Goal: Task Accomplishment & Management: Manage account settings

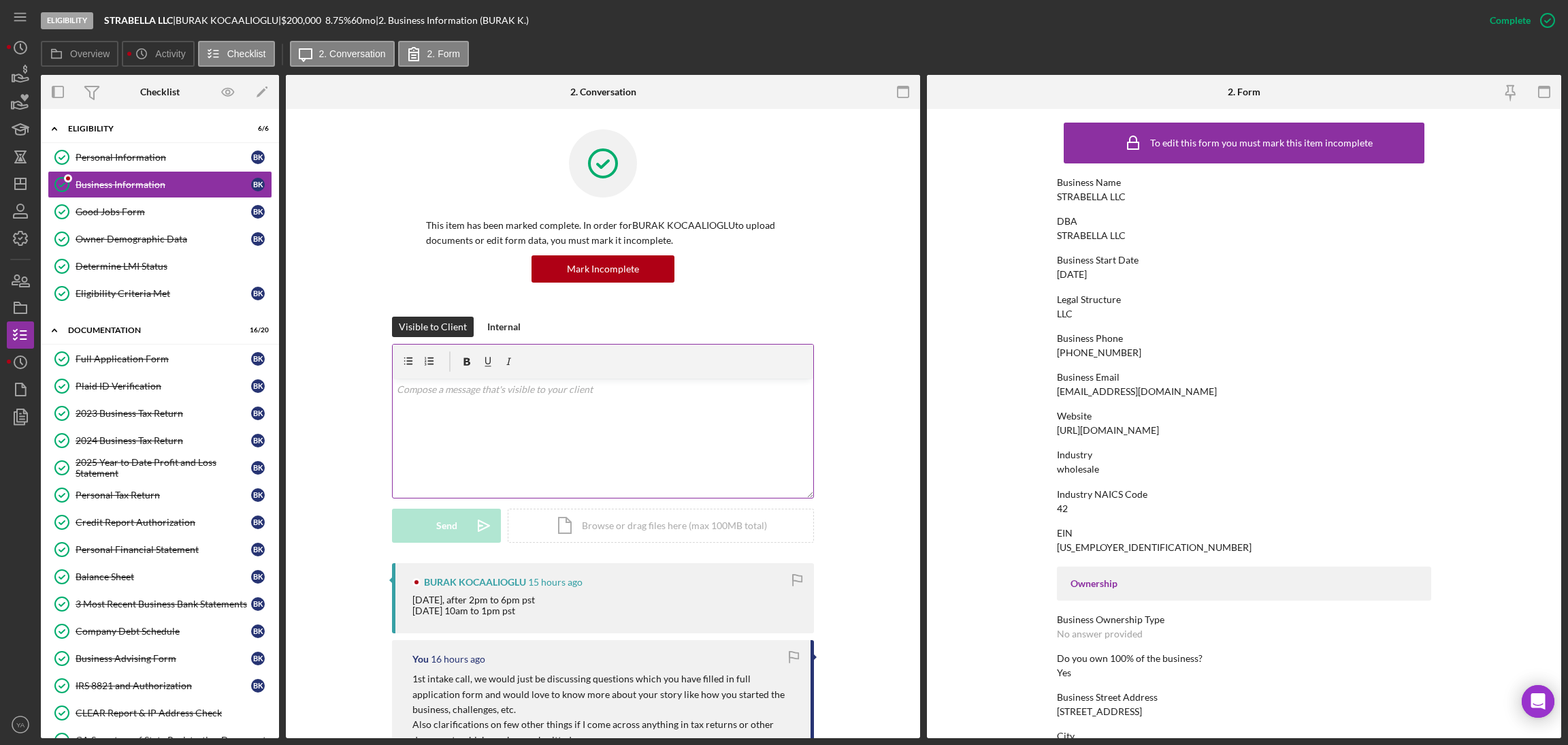
scroll to position [232, 0]
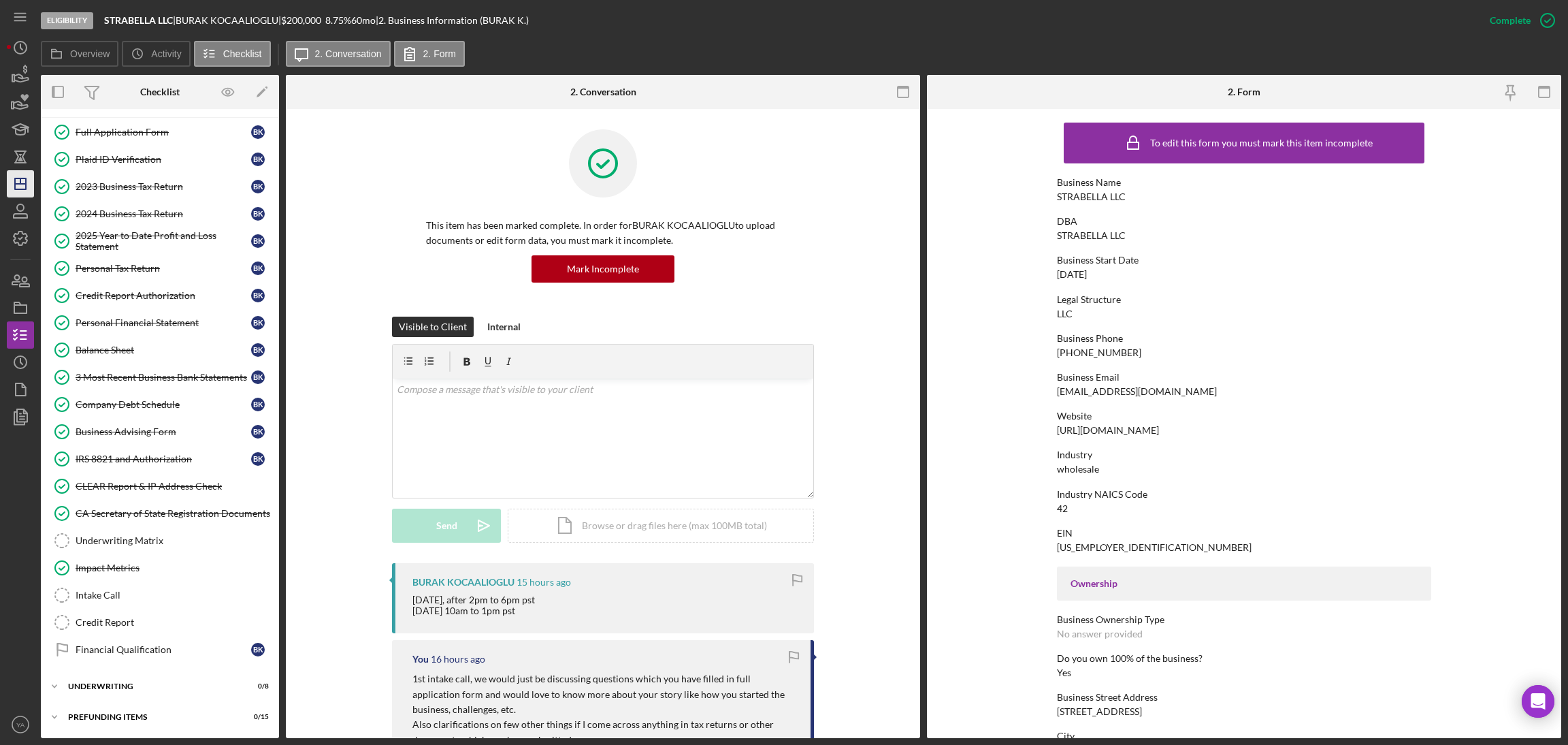
click at [165, 371] on div "3 Most Recent Business Bank Statements" at bounding box center [163, 377] width 176 height 11
click at [18, 184] on line "button" at bounding box center [20, 184] width 11 height 0
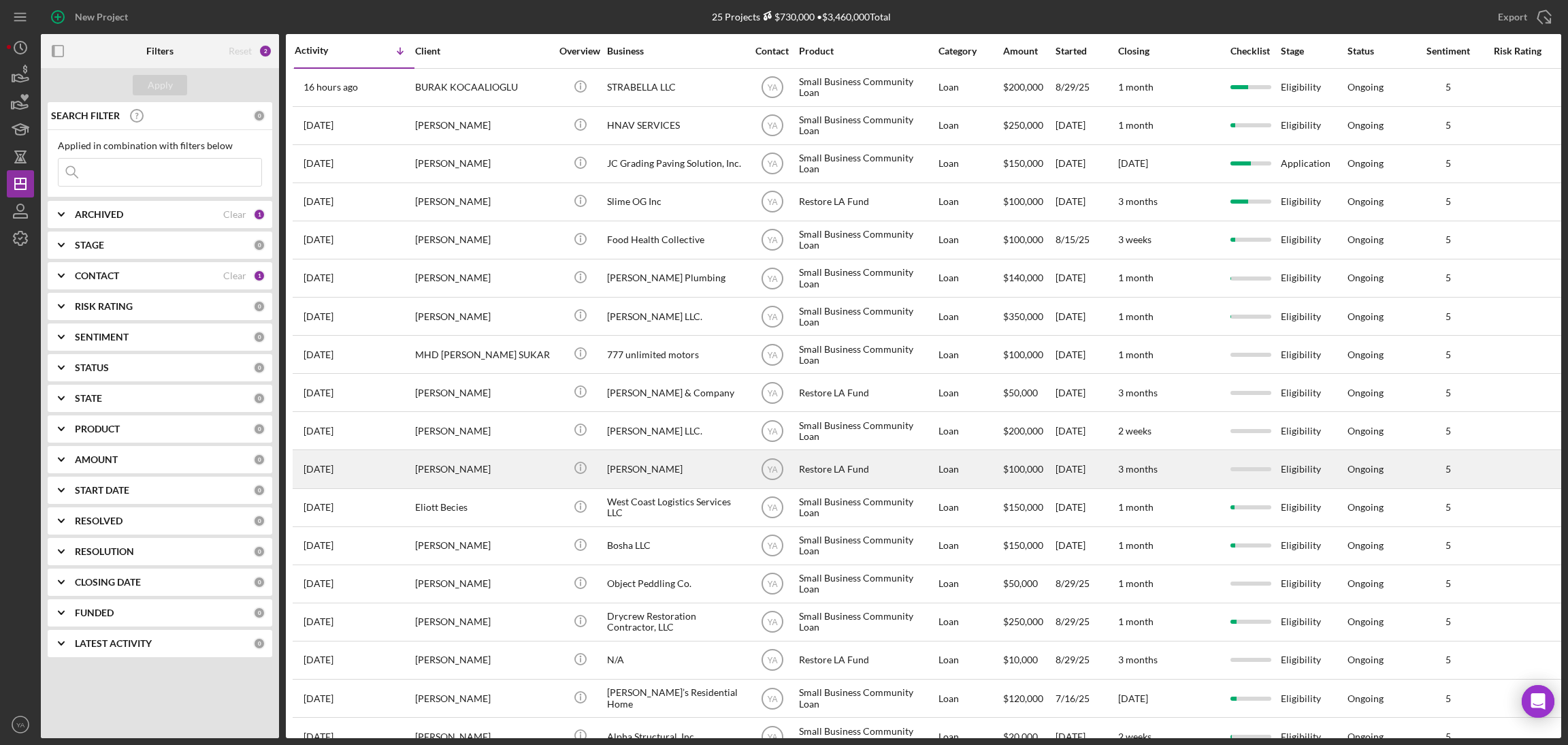
click at [854, 466] on div "Restore LA Fund" at bounding box center [867, 468] width 136 height 36
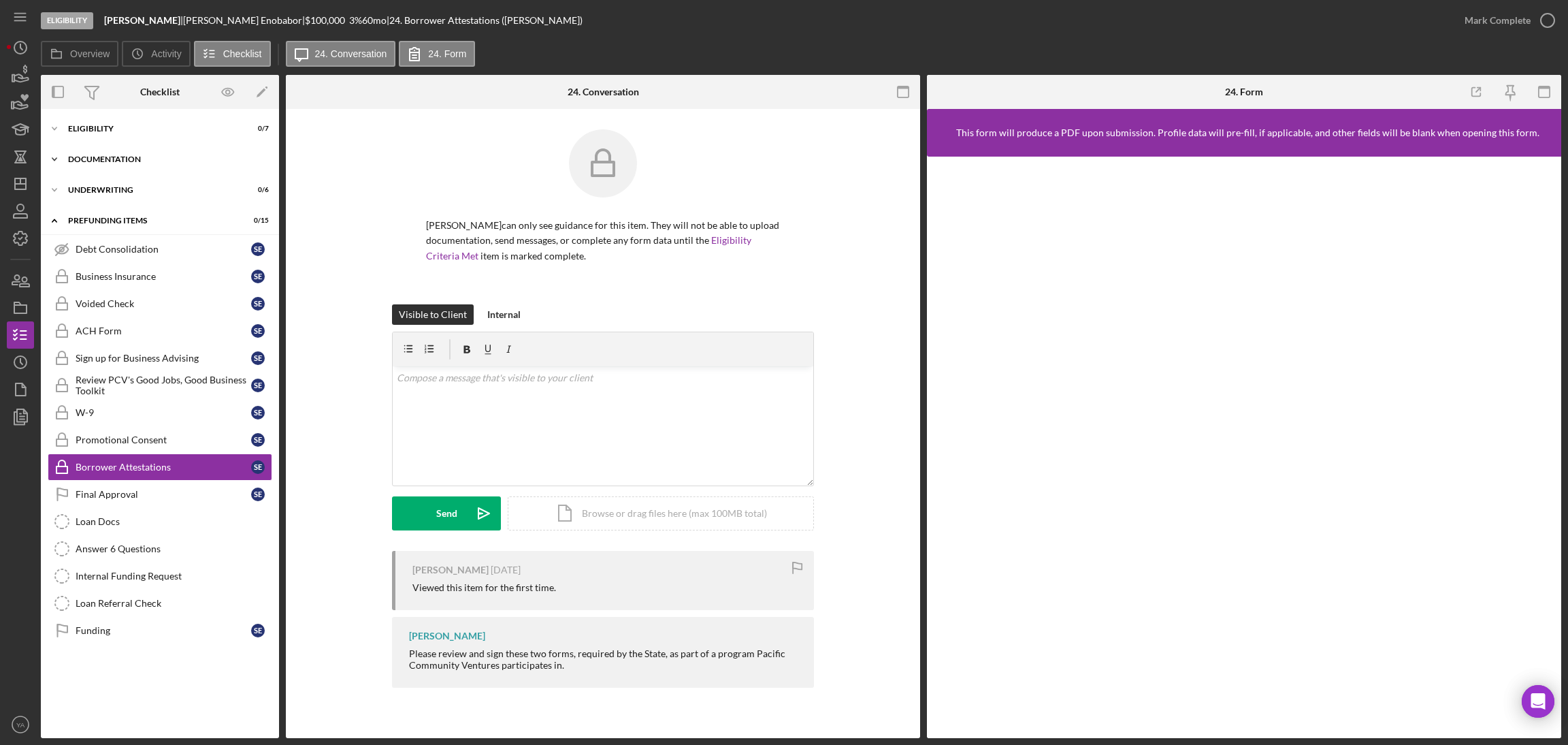
click at [154, 150] on div "Icon/Expander Documentation 0 / 20" at bounding box center [160, 159] width 238 height 27
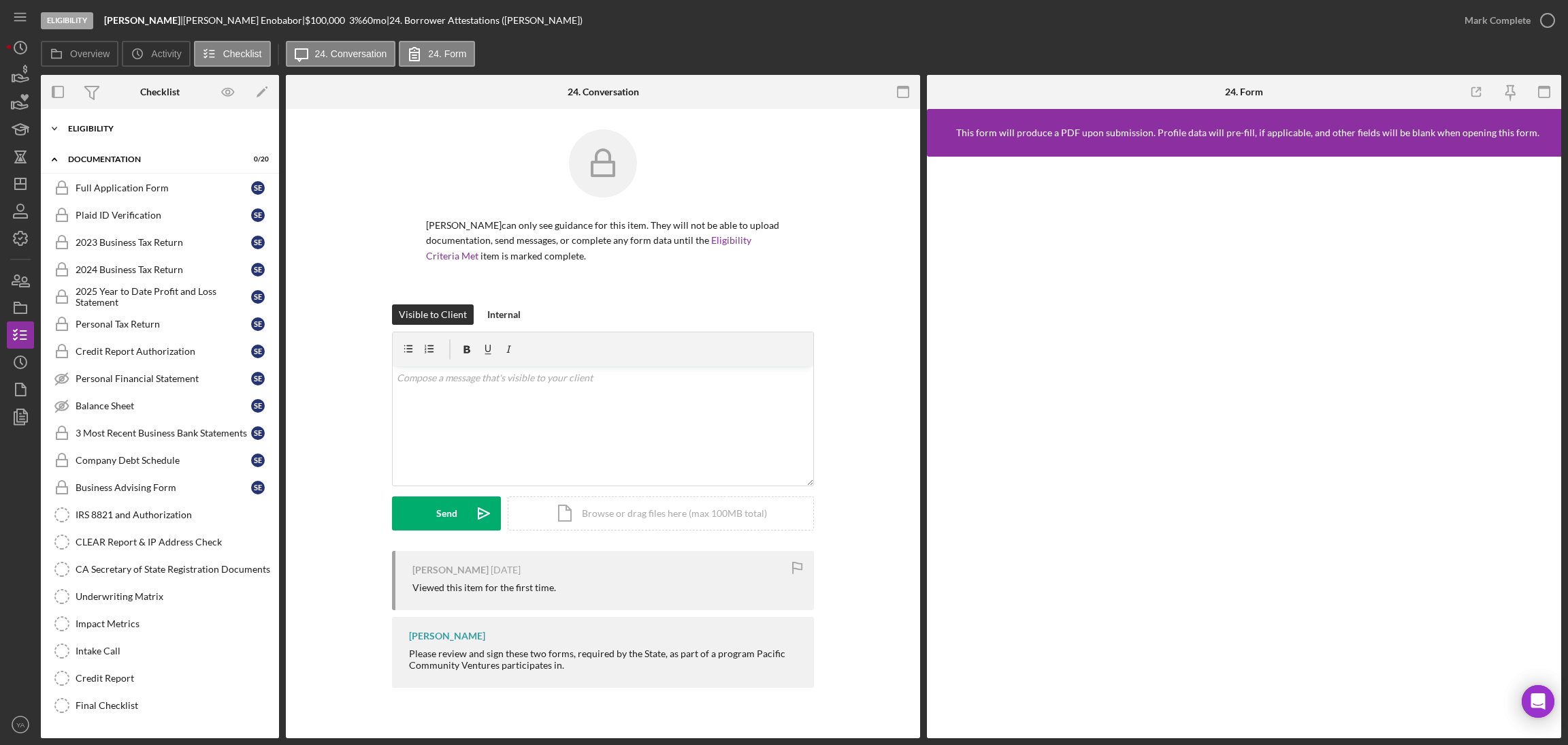
click at [178, 134] on div "Icon/Expander Eligibility 0 / 7" at bounding box center [160, 128] width 238 height 27
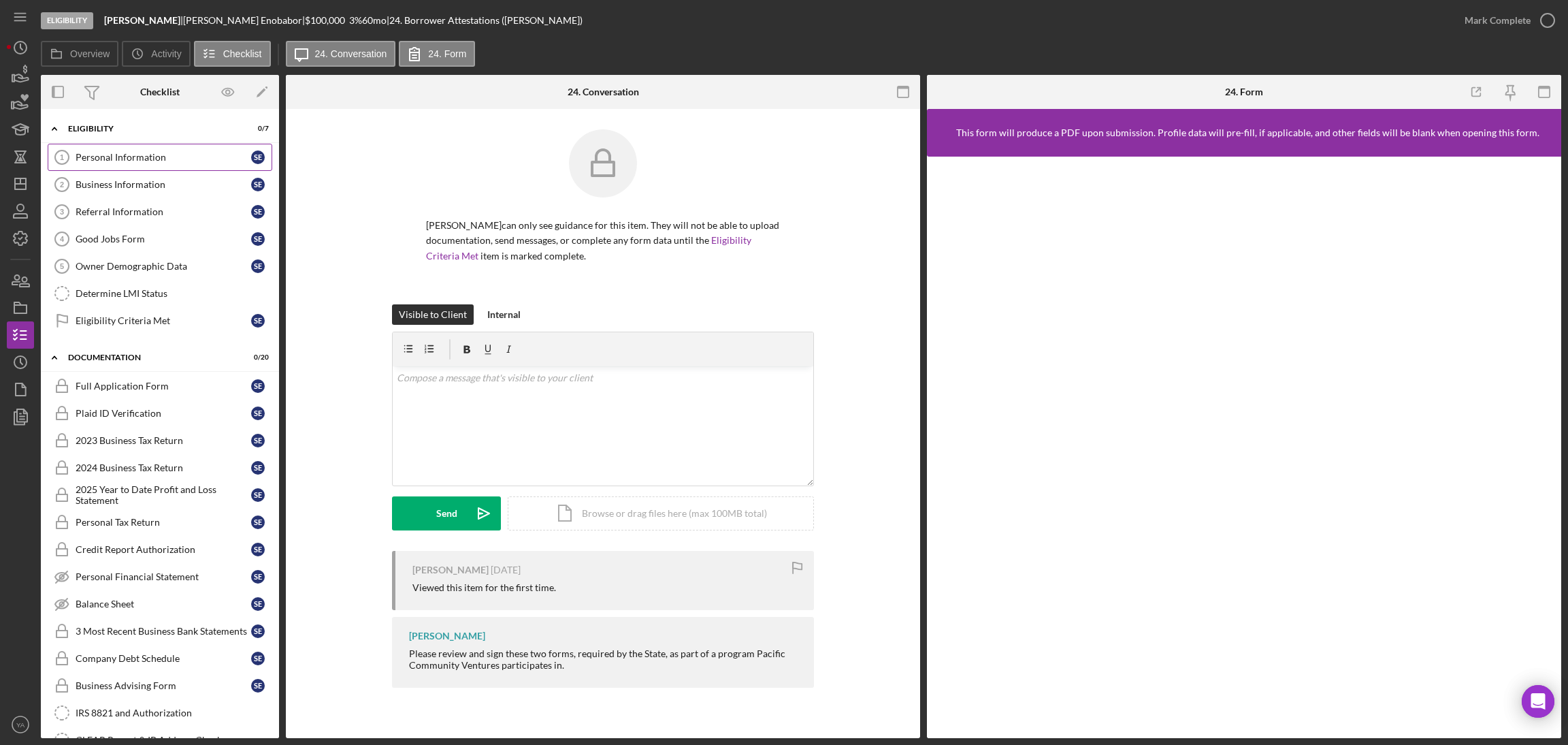
click at [105, 152] on div "Personal Information" at bounding box center [163, 157] width 176 height 11
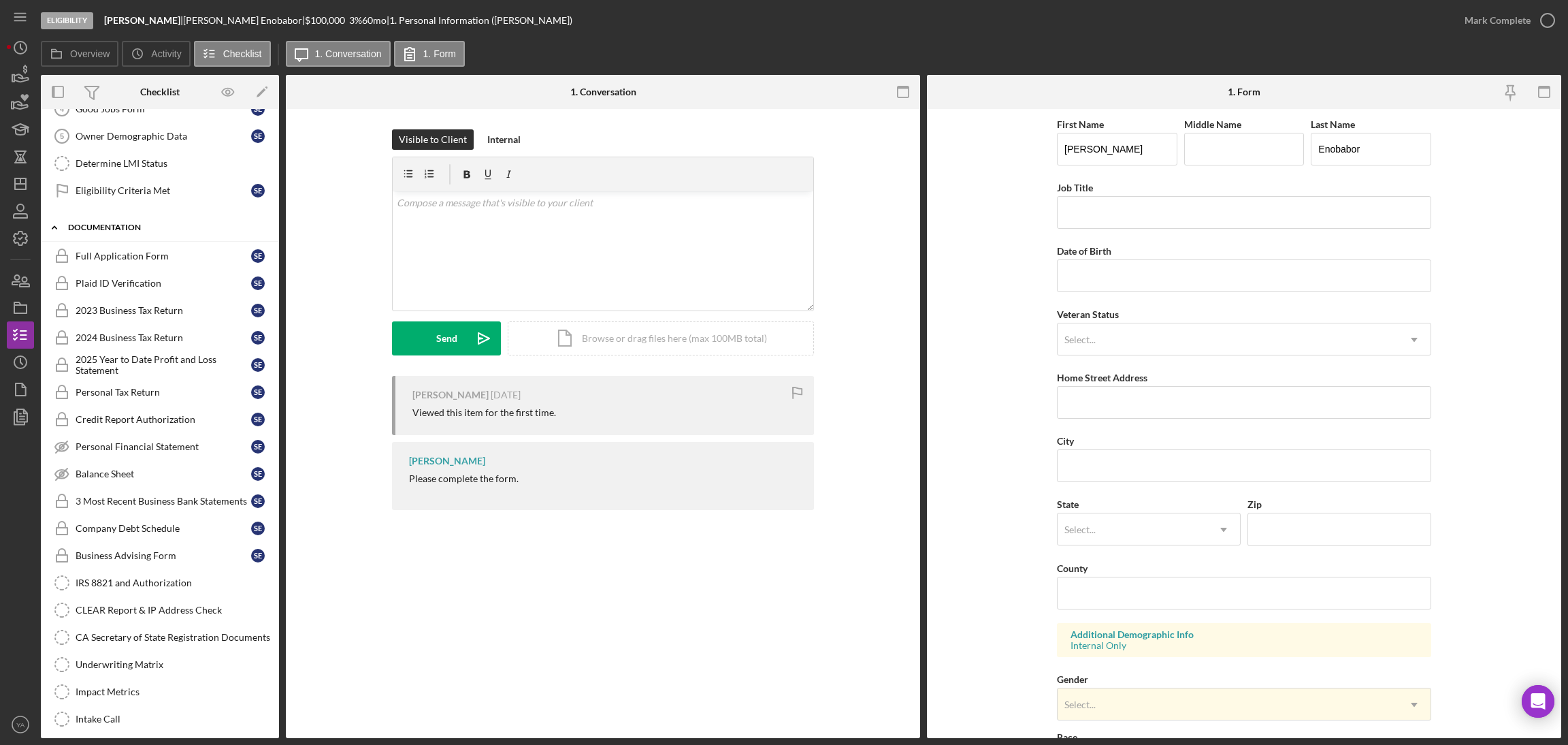
scroll to position [409, 0]
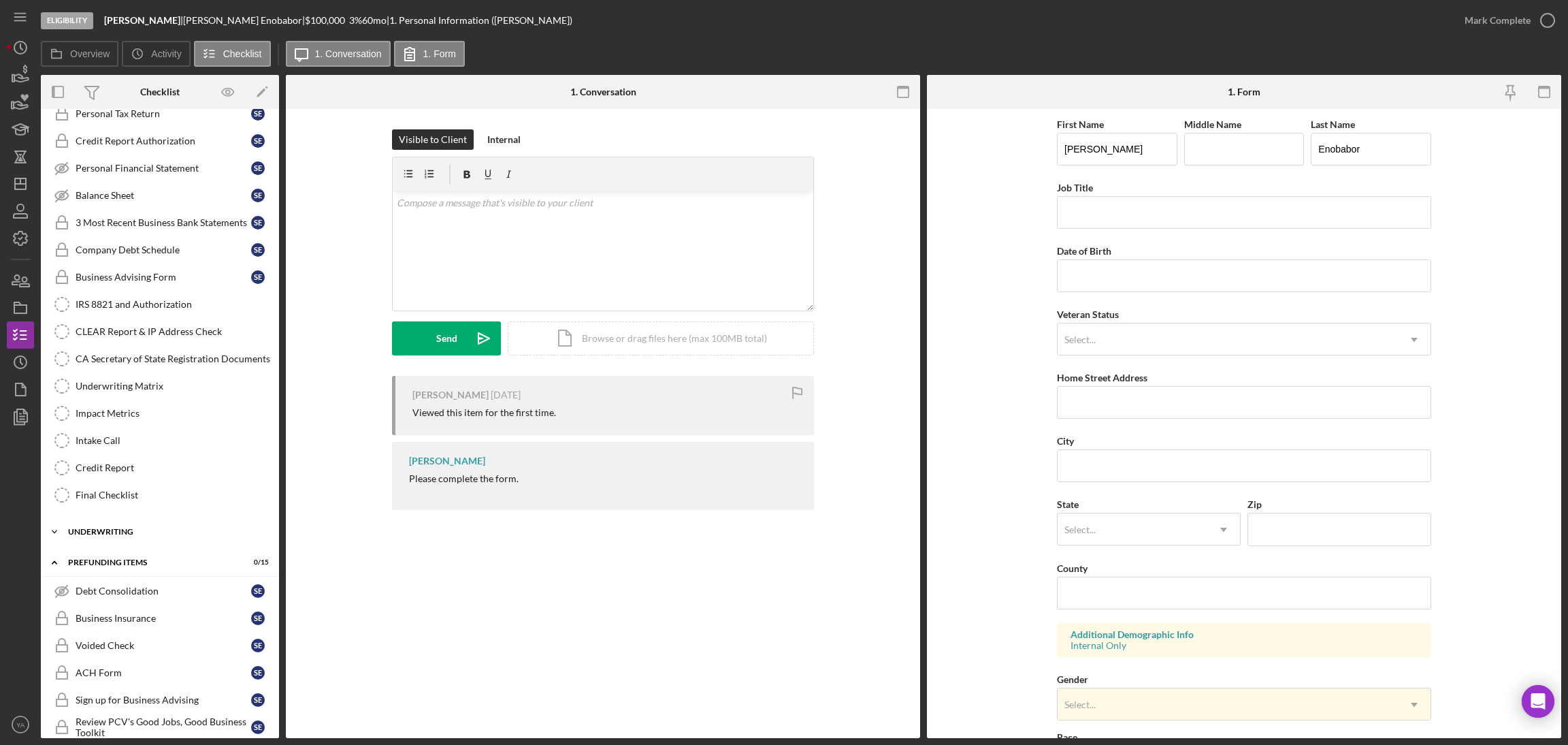
click at [136, 535] on div "Underwriting" at bounding box center [165, 531] width 194 height 8
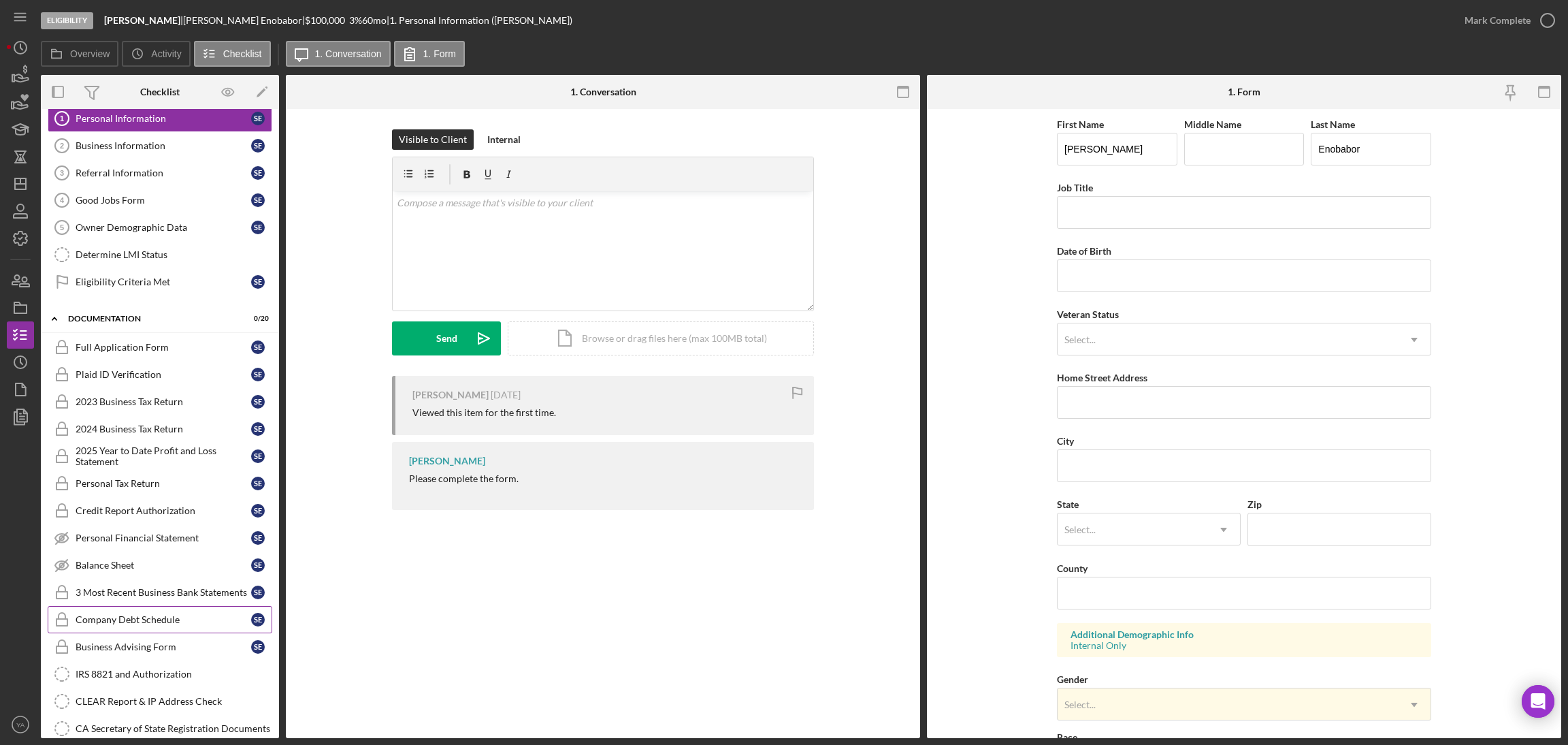
scroll to position [0, 0]
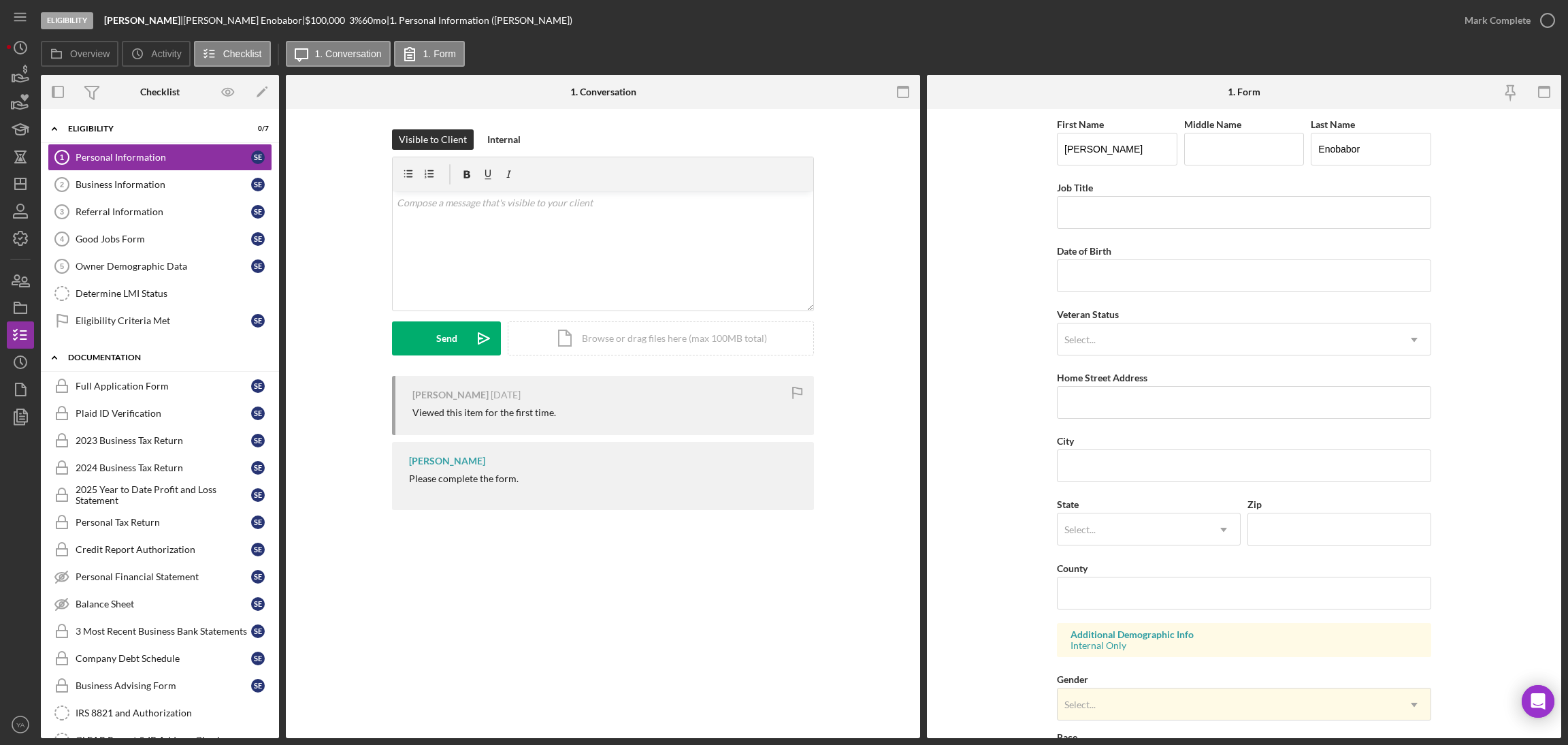
click at [144, 363] on div "Icon/Expander Documentation 0 / 20" at bounding box center [160, 357] width 238 height 28
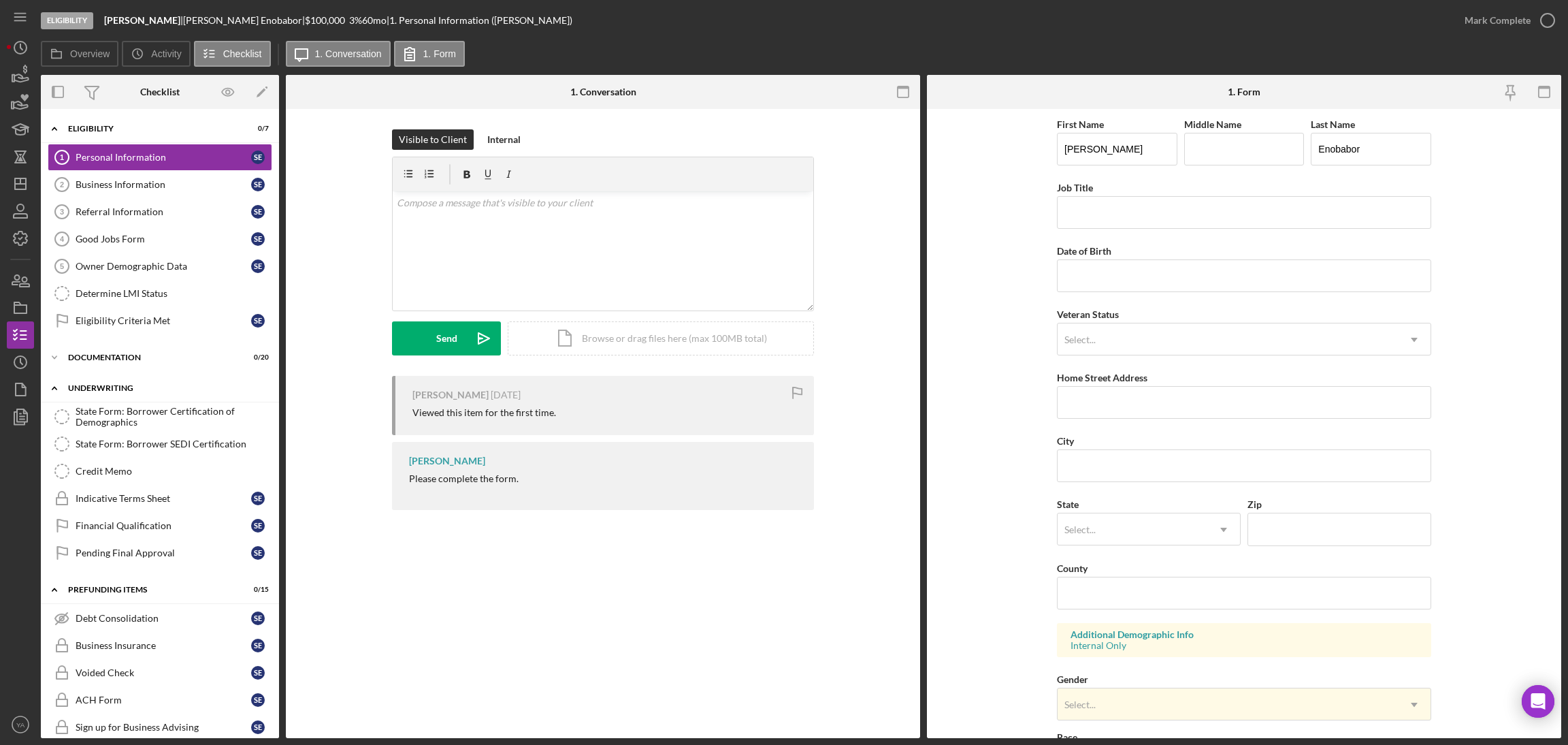
click at [134, 394] on div "Icon/Expander Underwriting 0 / 6" at bounding box center [160, 388] width 238 height 28
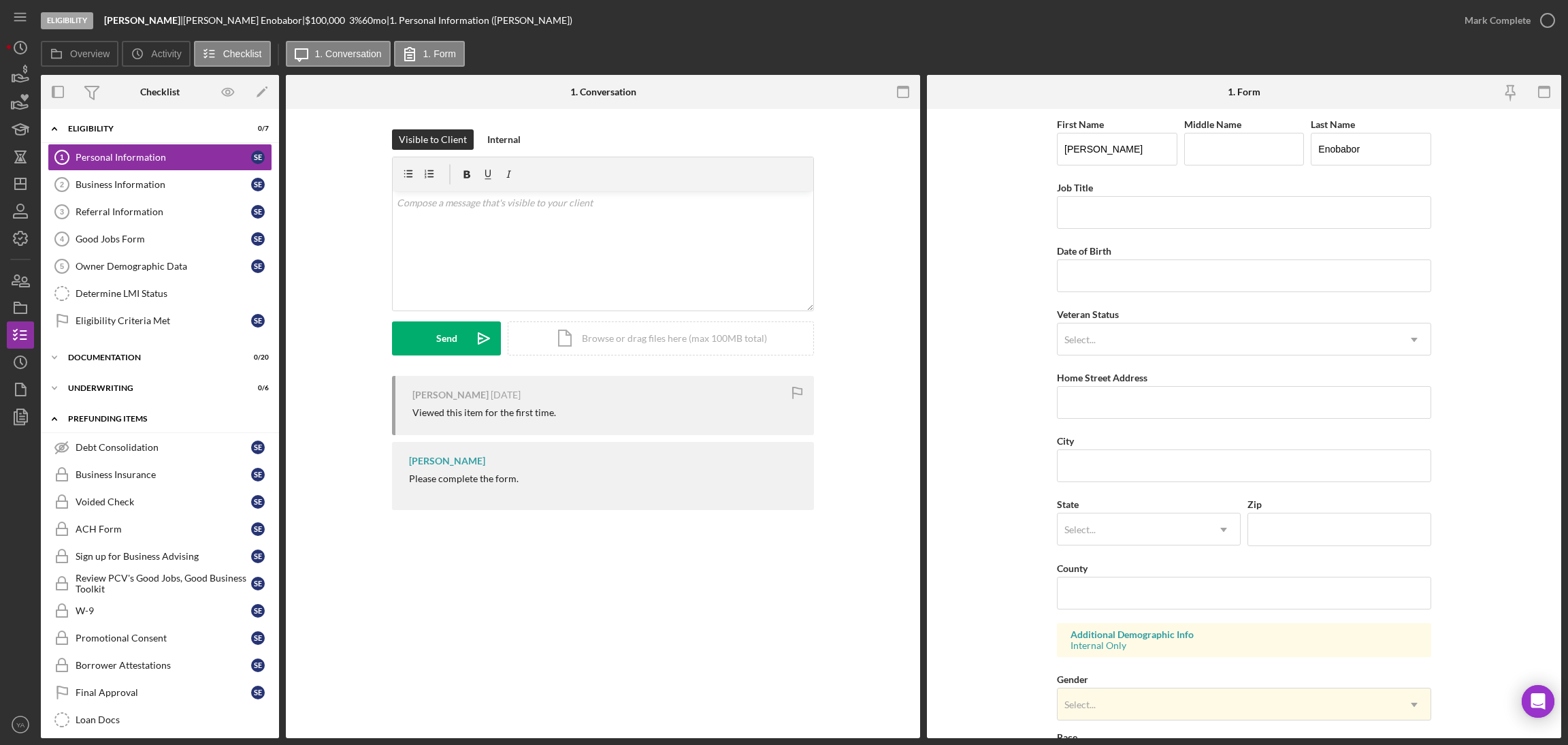
click at [130, 415] on div "Icon/Expander Prefunding Items 0 / 15" at bounding box center [160, 419] width 238 height 28
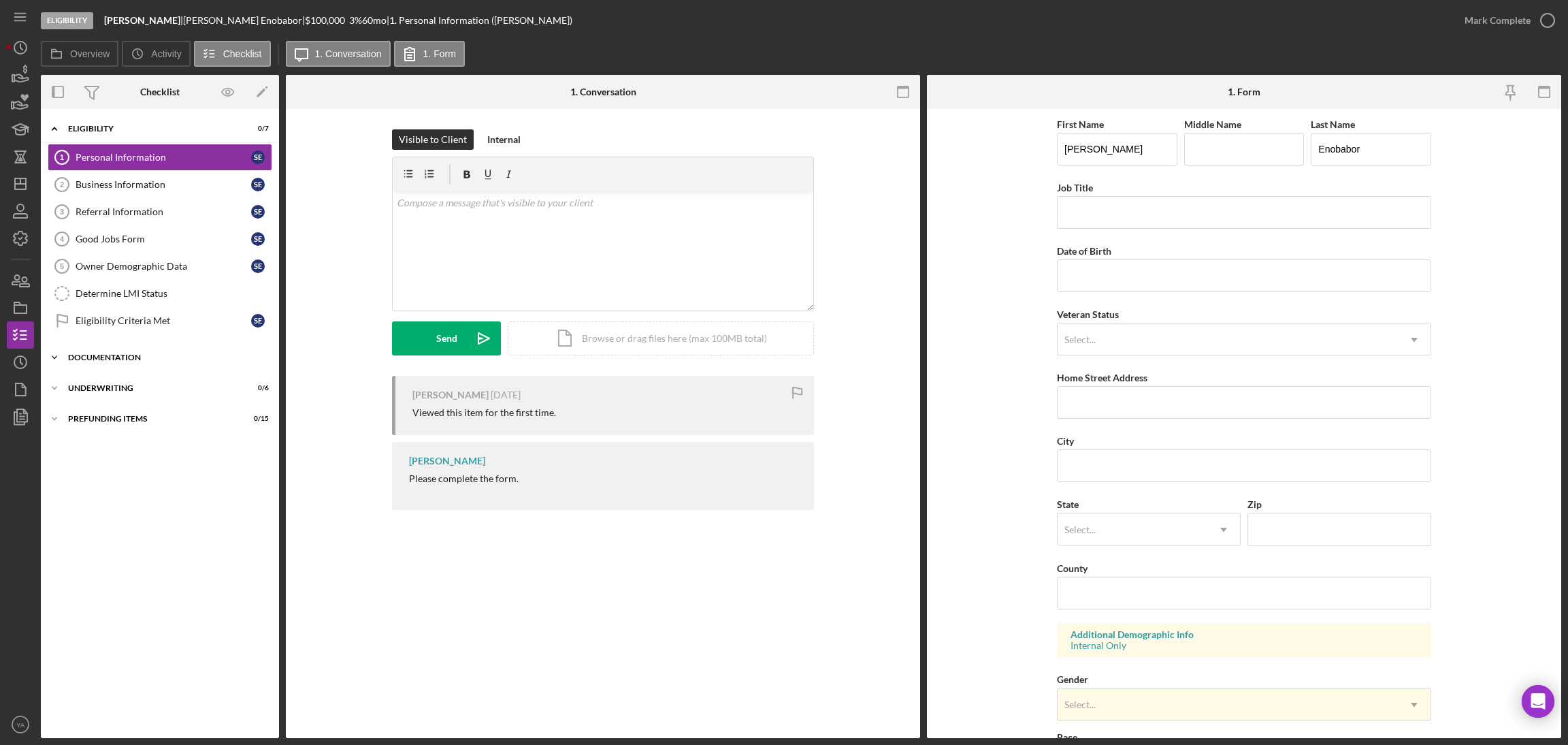
click at [116, 361] on div "Documentation" at bounding box center [165, 357] width 194 height 8
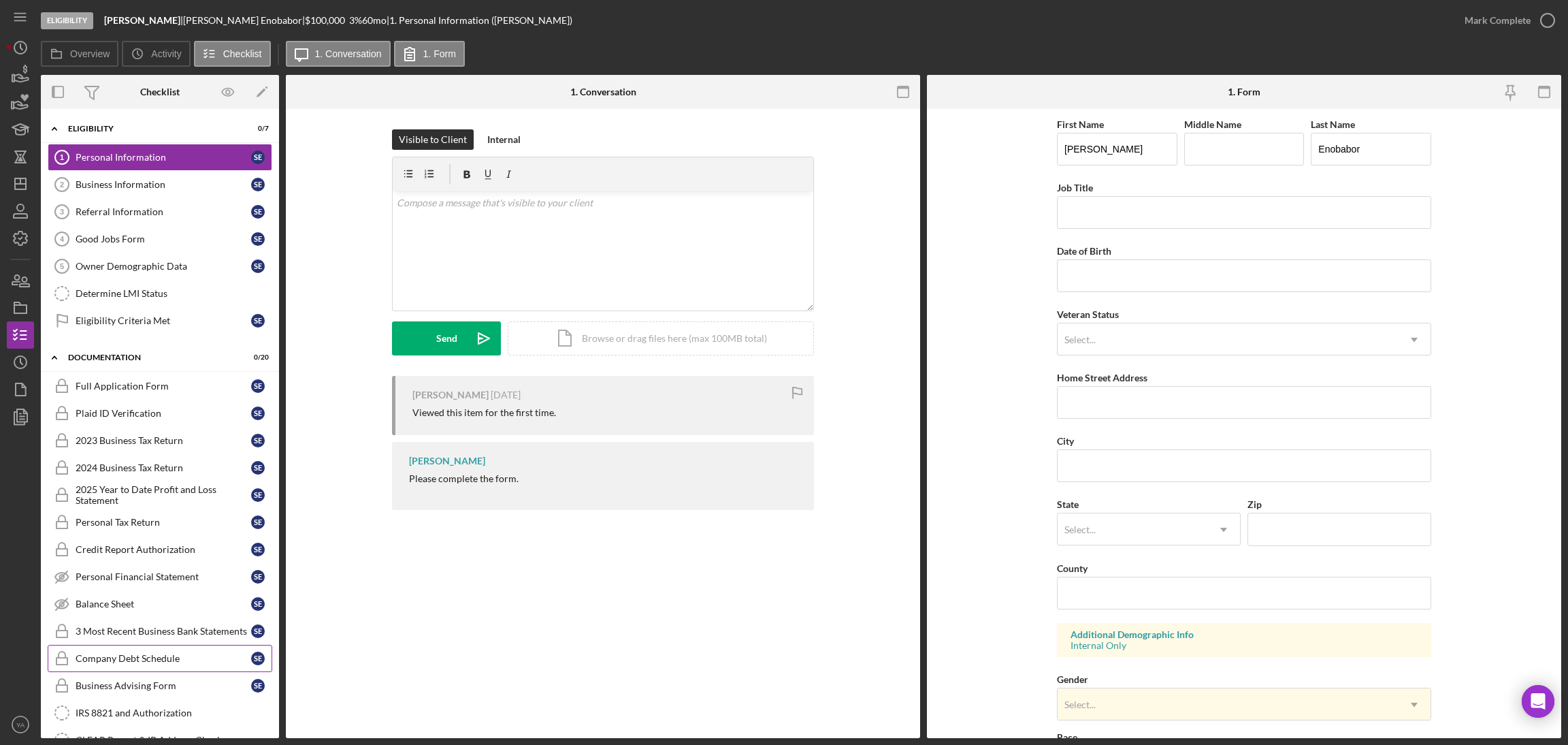
scroll to position [260, 0]
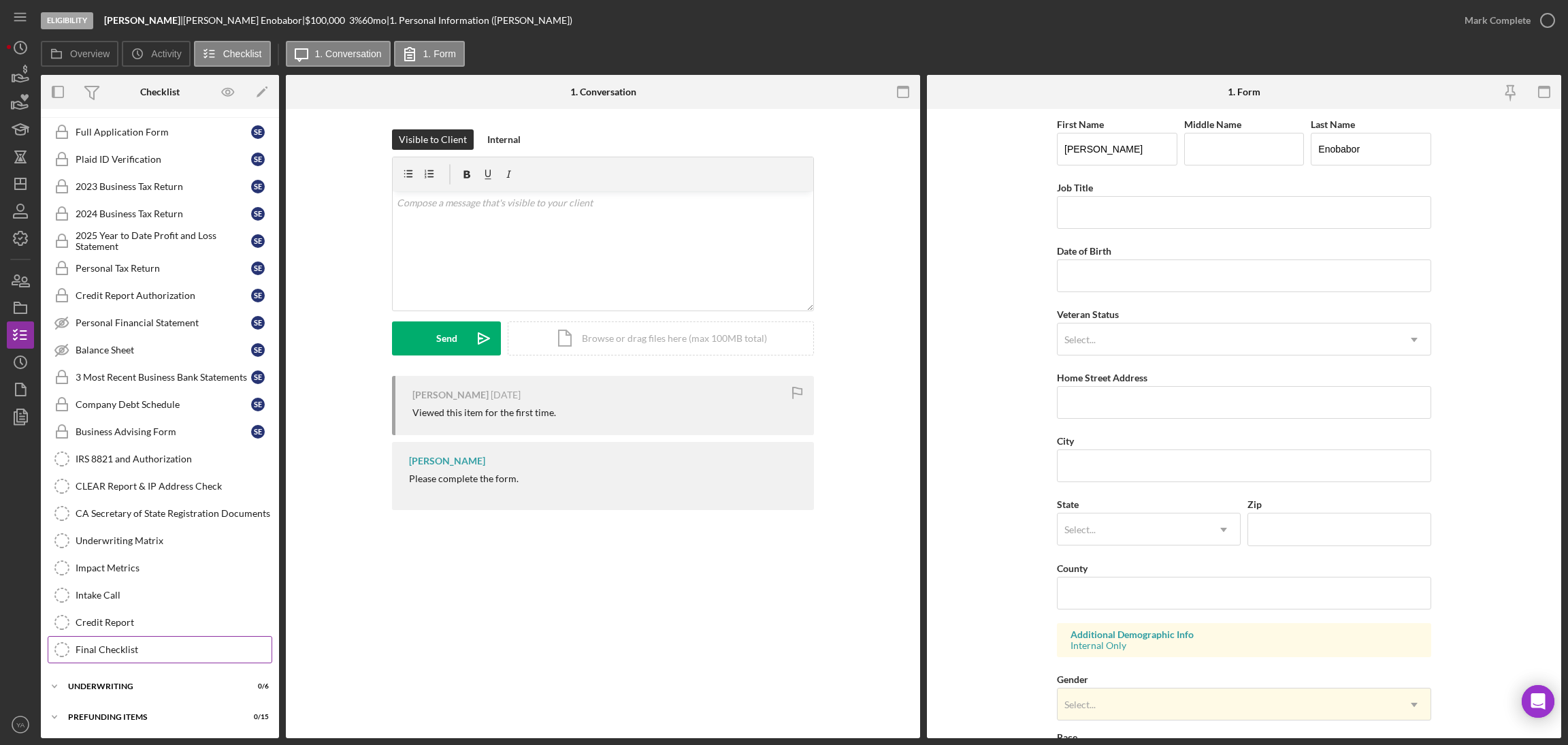
click at [122, 639] on link "Final Checklist Final Checklist" at bounding box center [160, 649] width 225 height 27
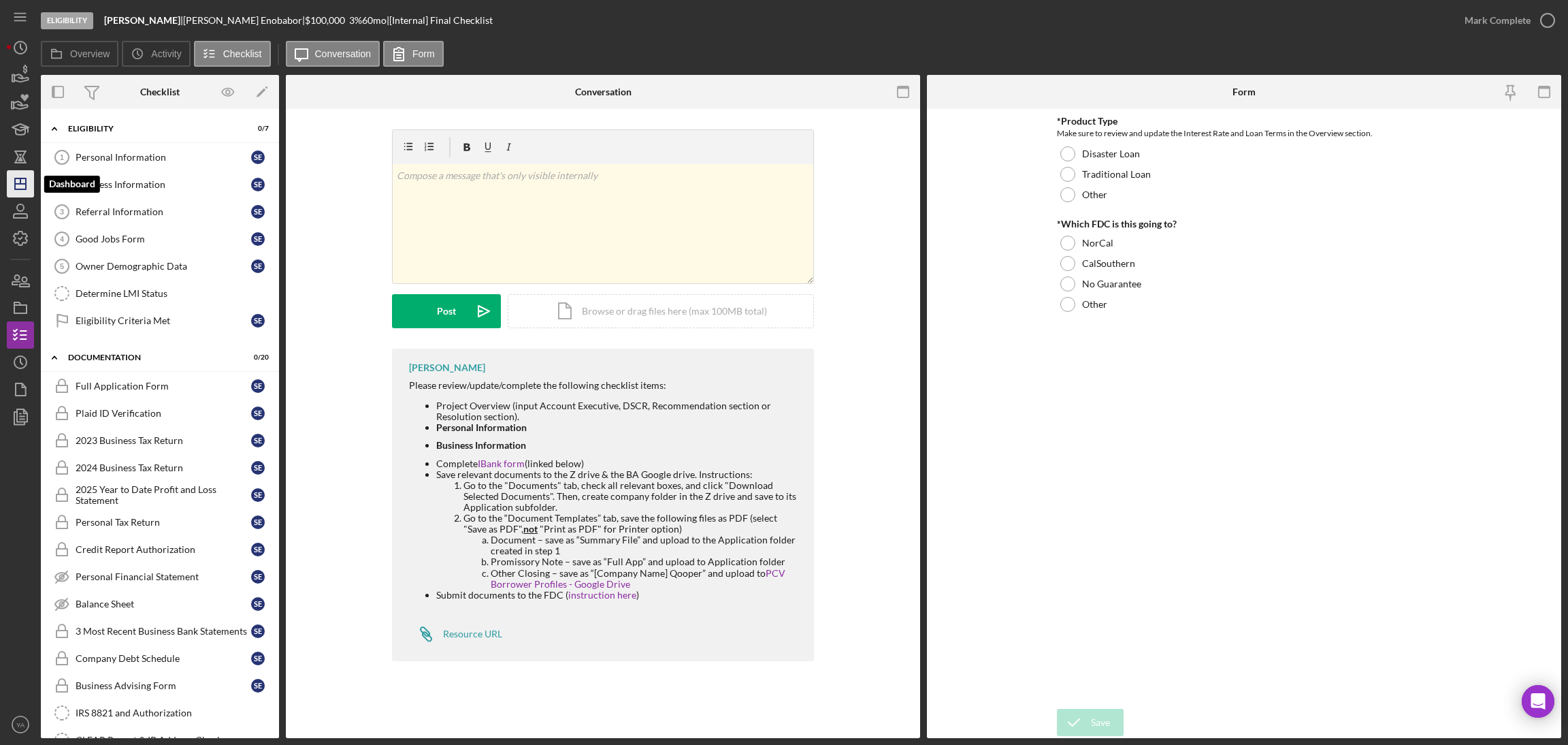
click at [28, 181] on icon "Icon/Dashboard" at bounding box center [21, 184] width 34 height 34
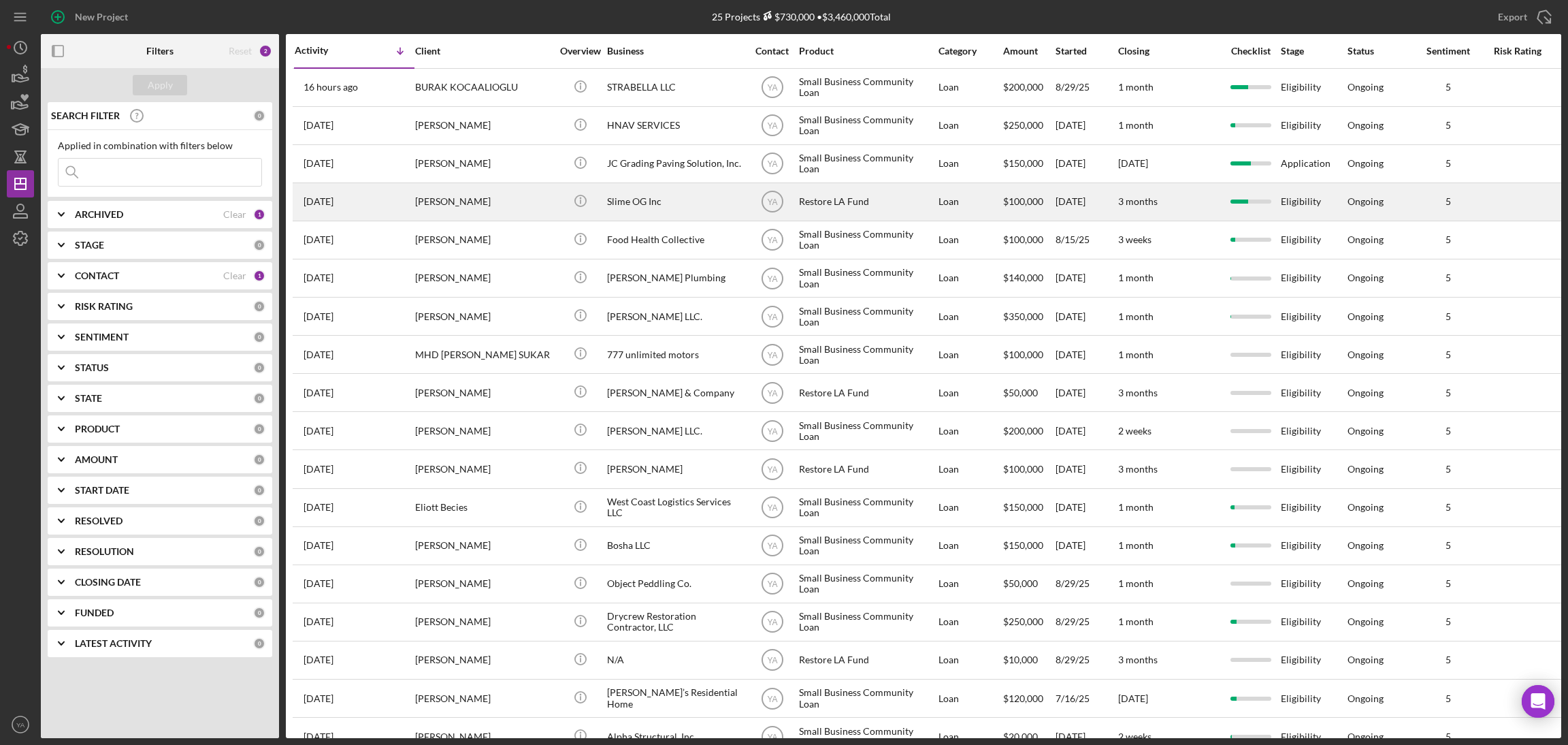
click at [899, 206] on div "Restore LA Fund" at bounding box center [867, 201] width 136 height 36
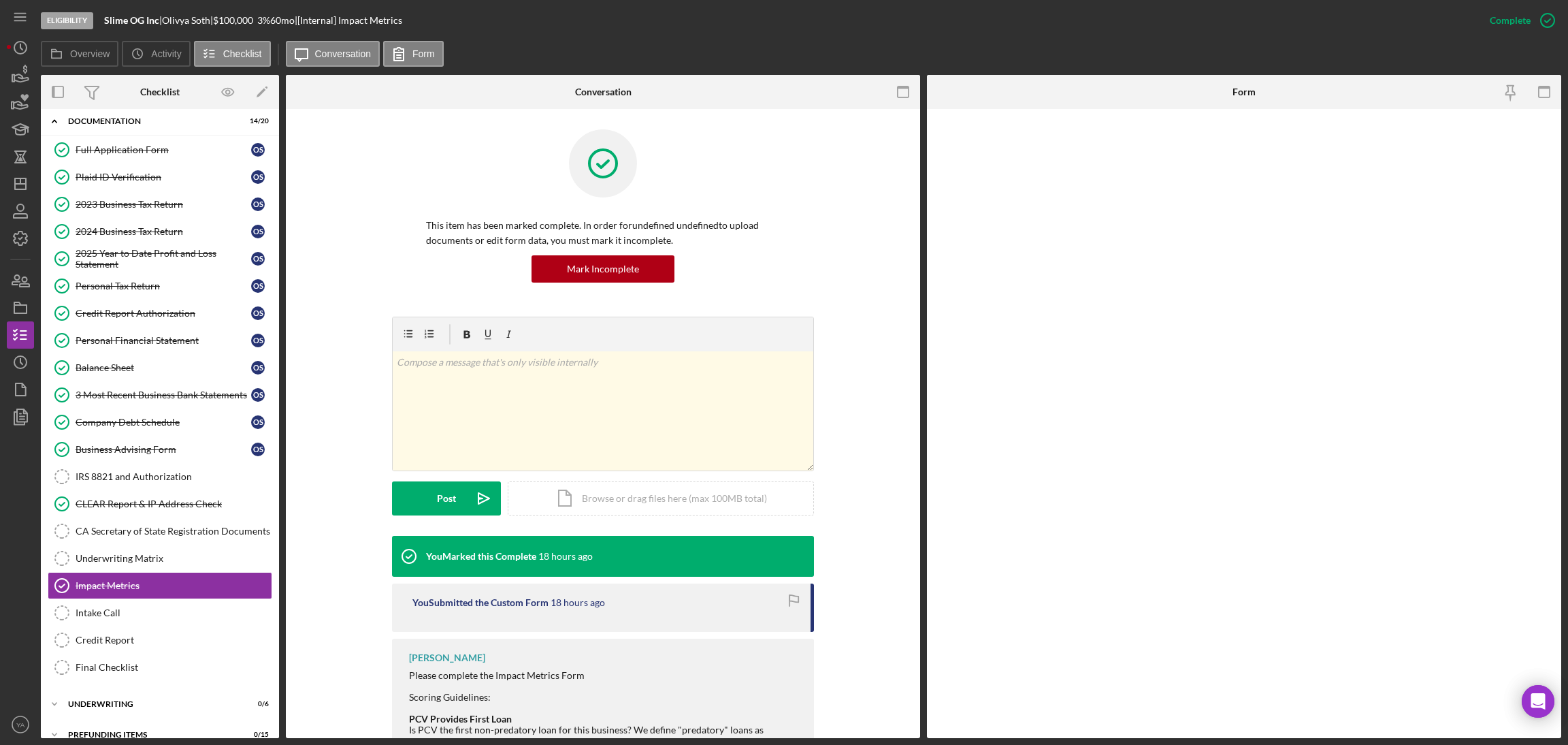
scroll to position [89, 0]
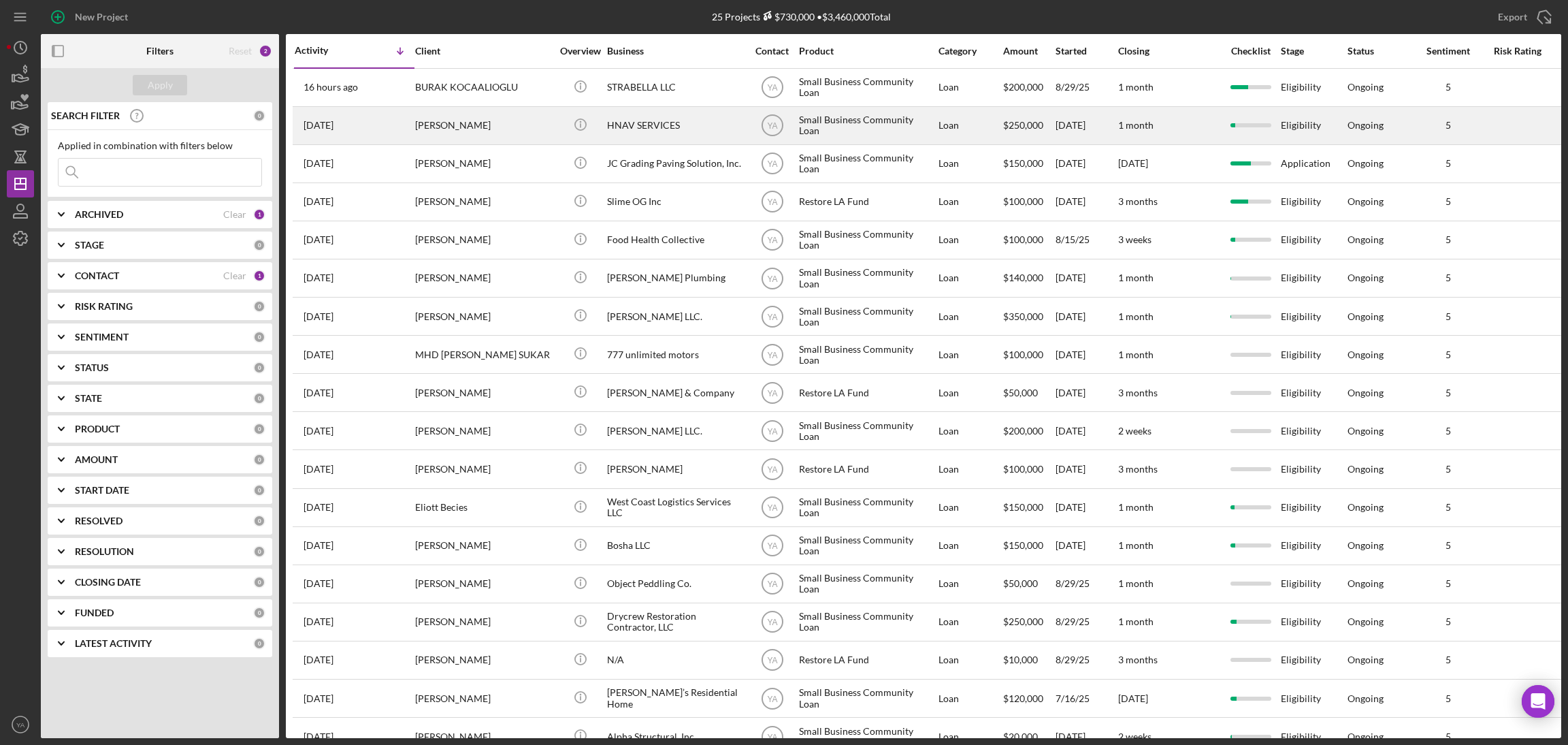
click at [884, 119] on div "Small Business Community Loan" at bounding box center [867, 125] width 136 height 36
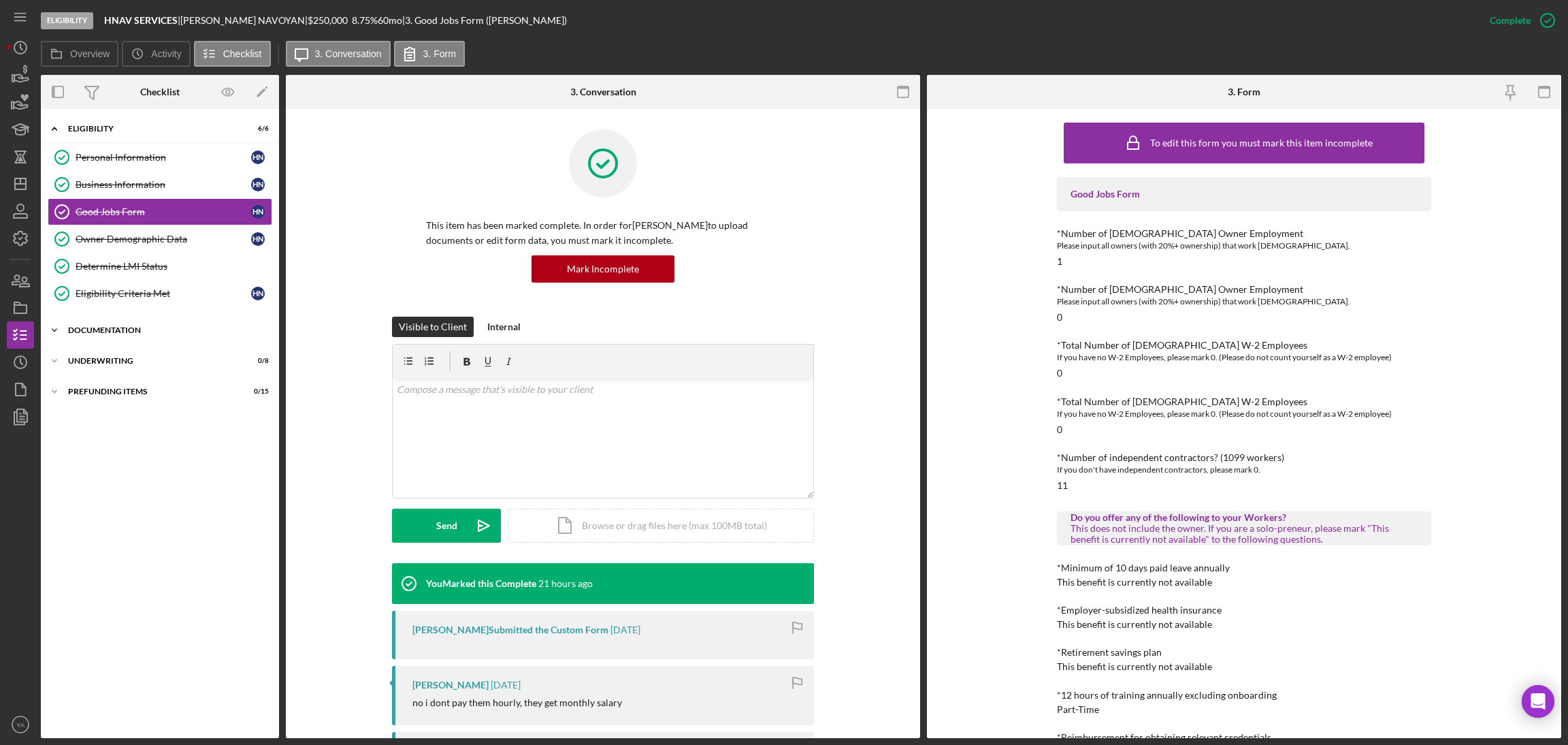
click at [160, 336] on div "Icon/Expander Documentation 0 / 20" at bounding box center [160, 330] width 238 height 27
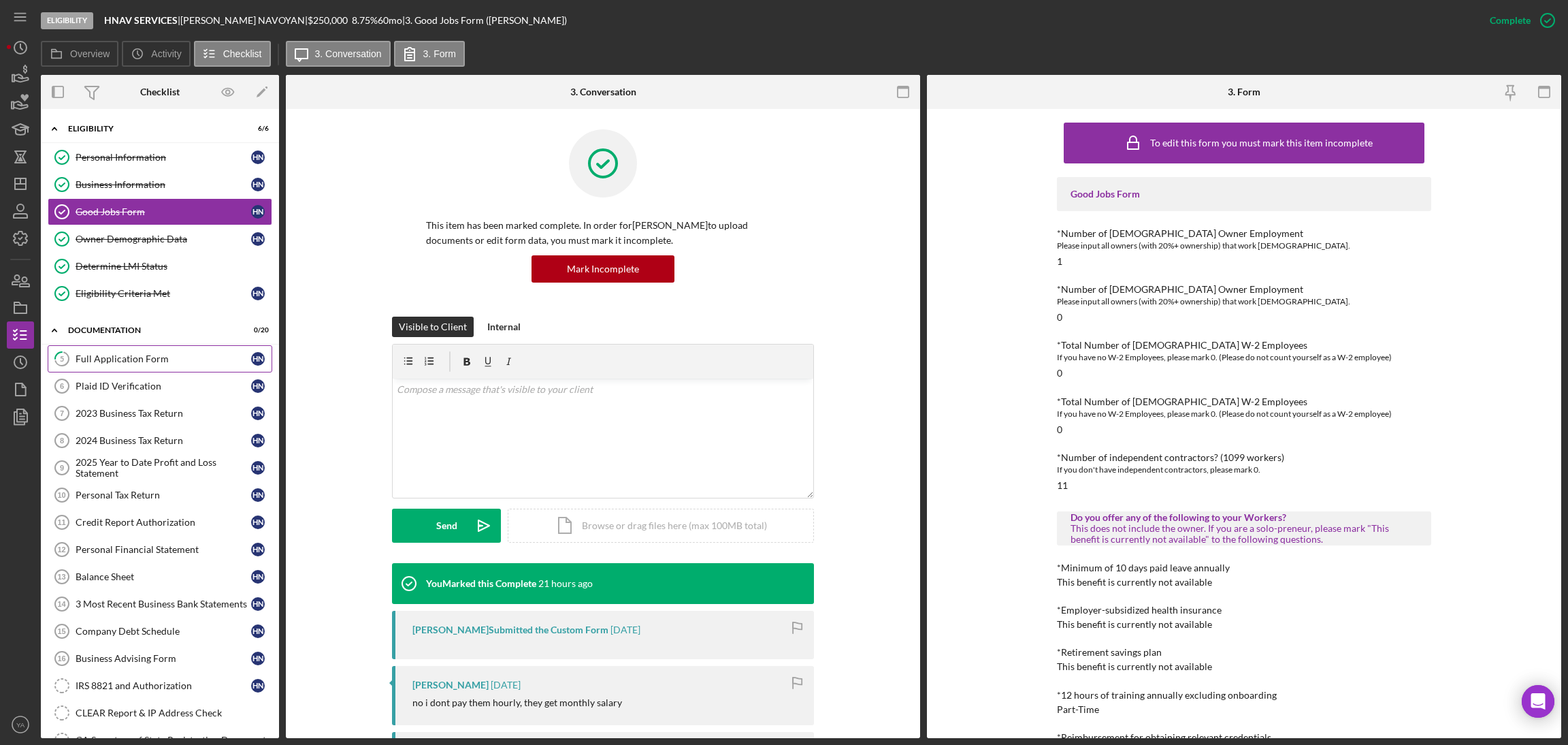
click at [159, 368] on link "5 Full Application Form H N" at bounding box center [160, 358] width 225 height 27
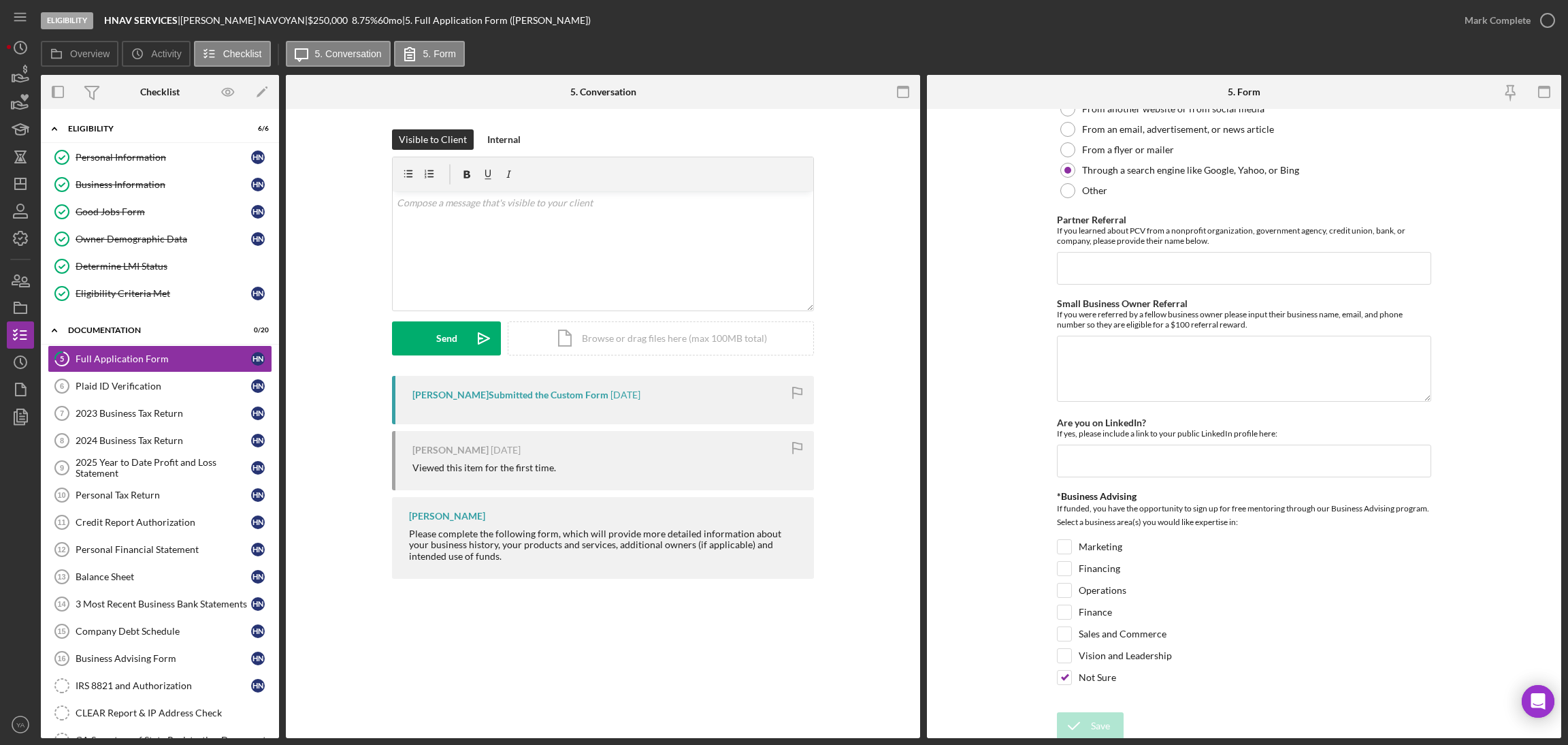
scroll to position [1700, 0]
click at [158, 382] on div "Plaid ID Verification" at bounding box center [163, 385] width 176 height 11
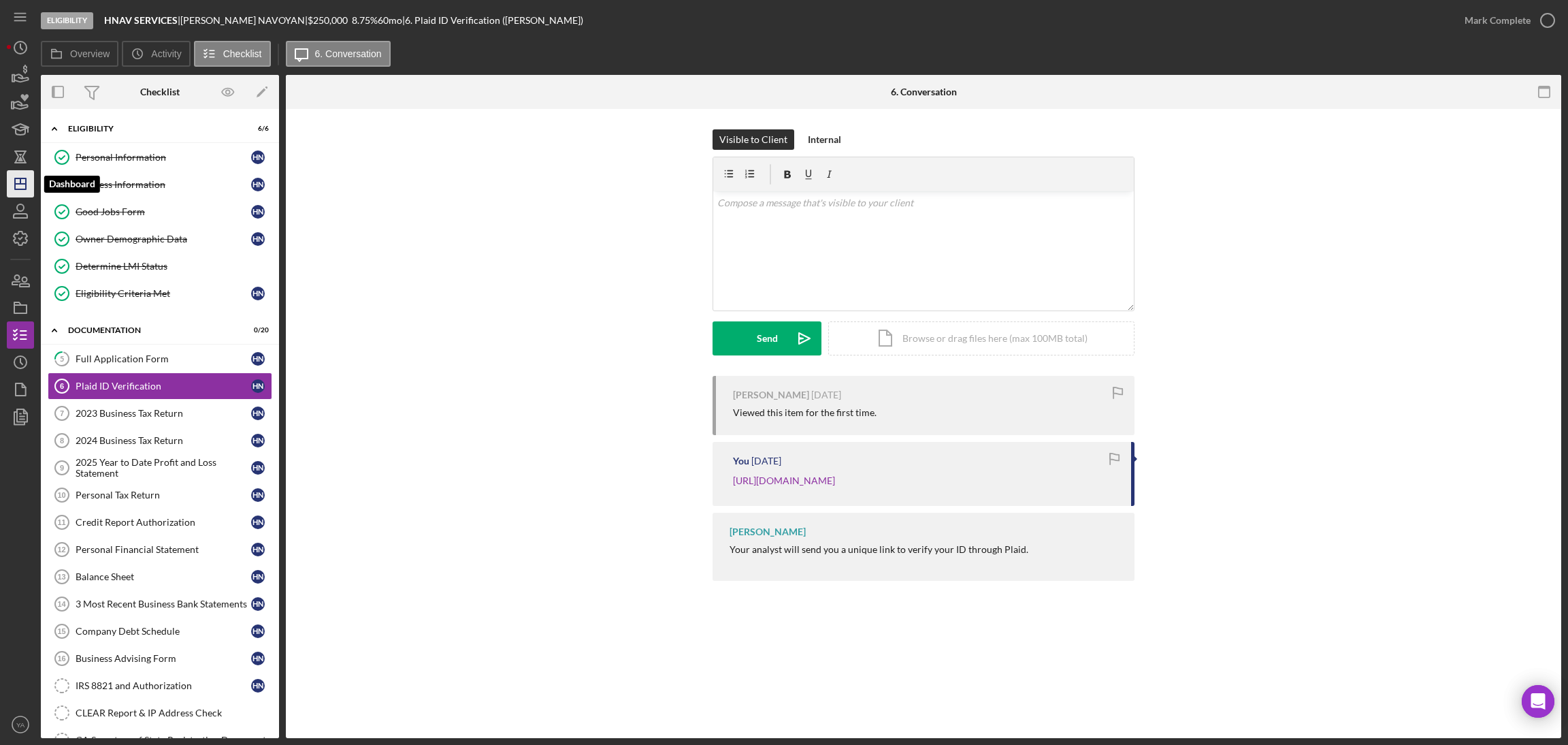
click at [29, 194] on icon "Icon/Dashboard" at bounding box center [21, 184] width 34 height 34
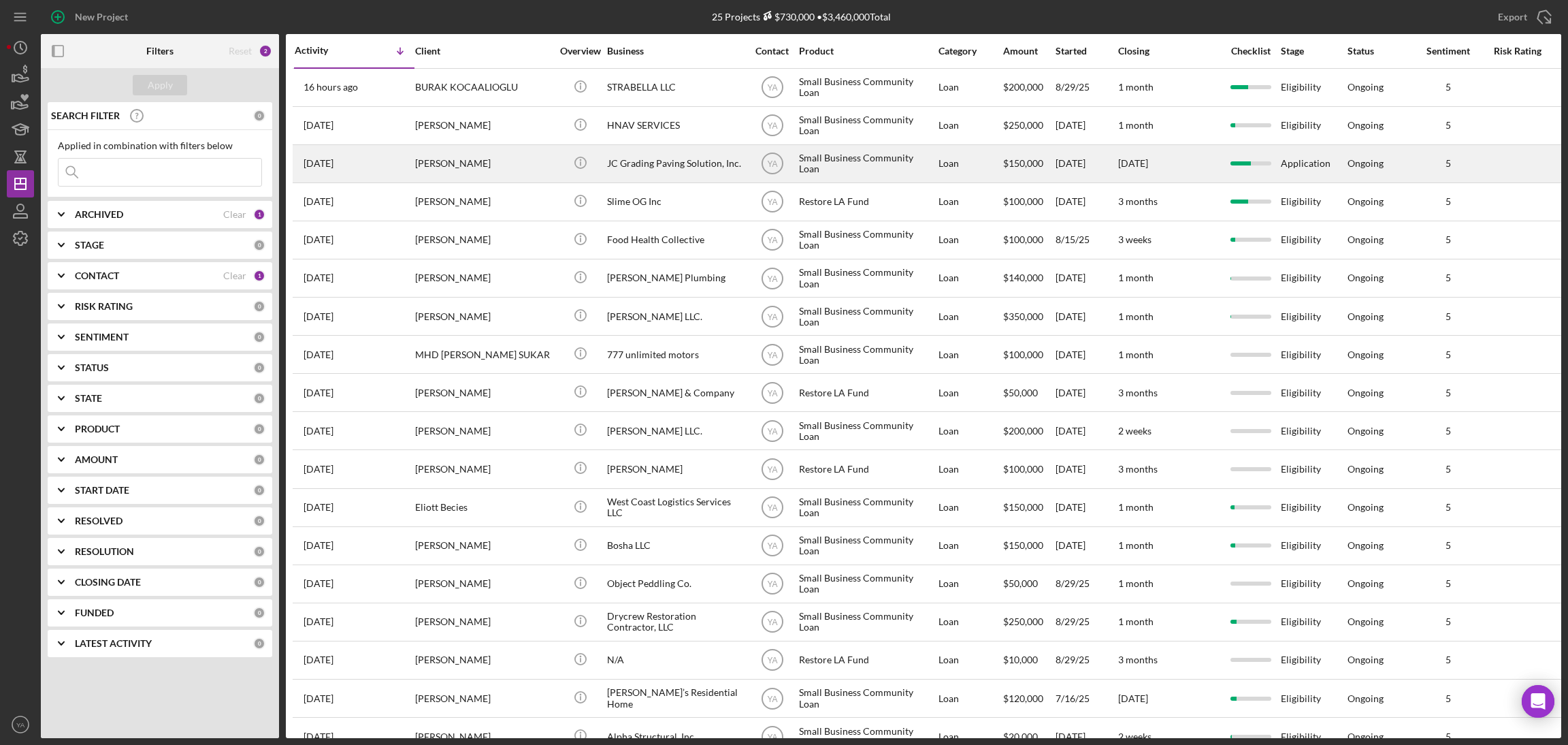
click at [858, 155] on div "Small Business Community Loan" at bounding box center [867, 163] width 136 height 36
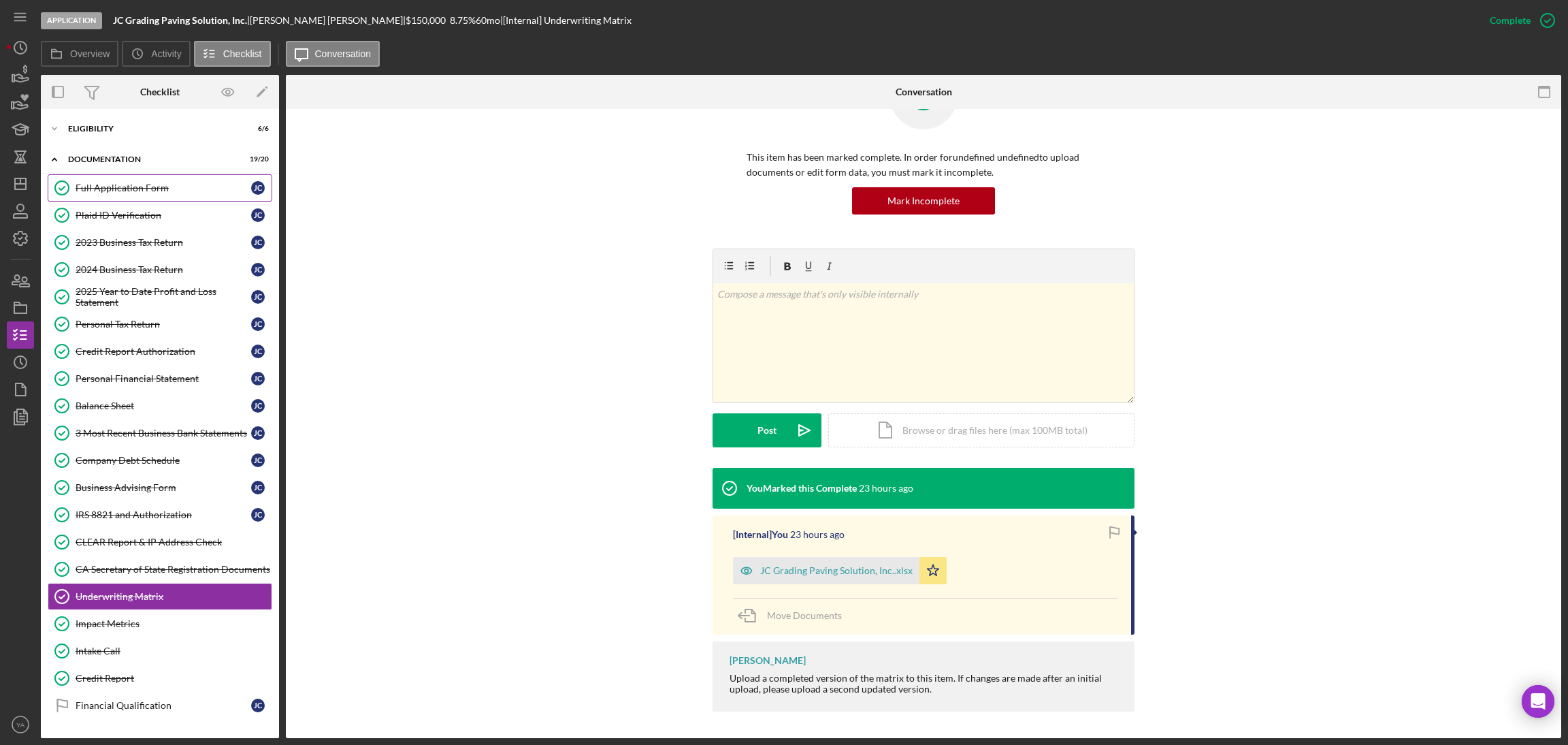
click at [175, 193] on div "Full Application Form" at bounding box center [163, 188] width 176 height 11
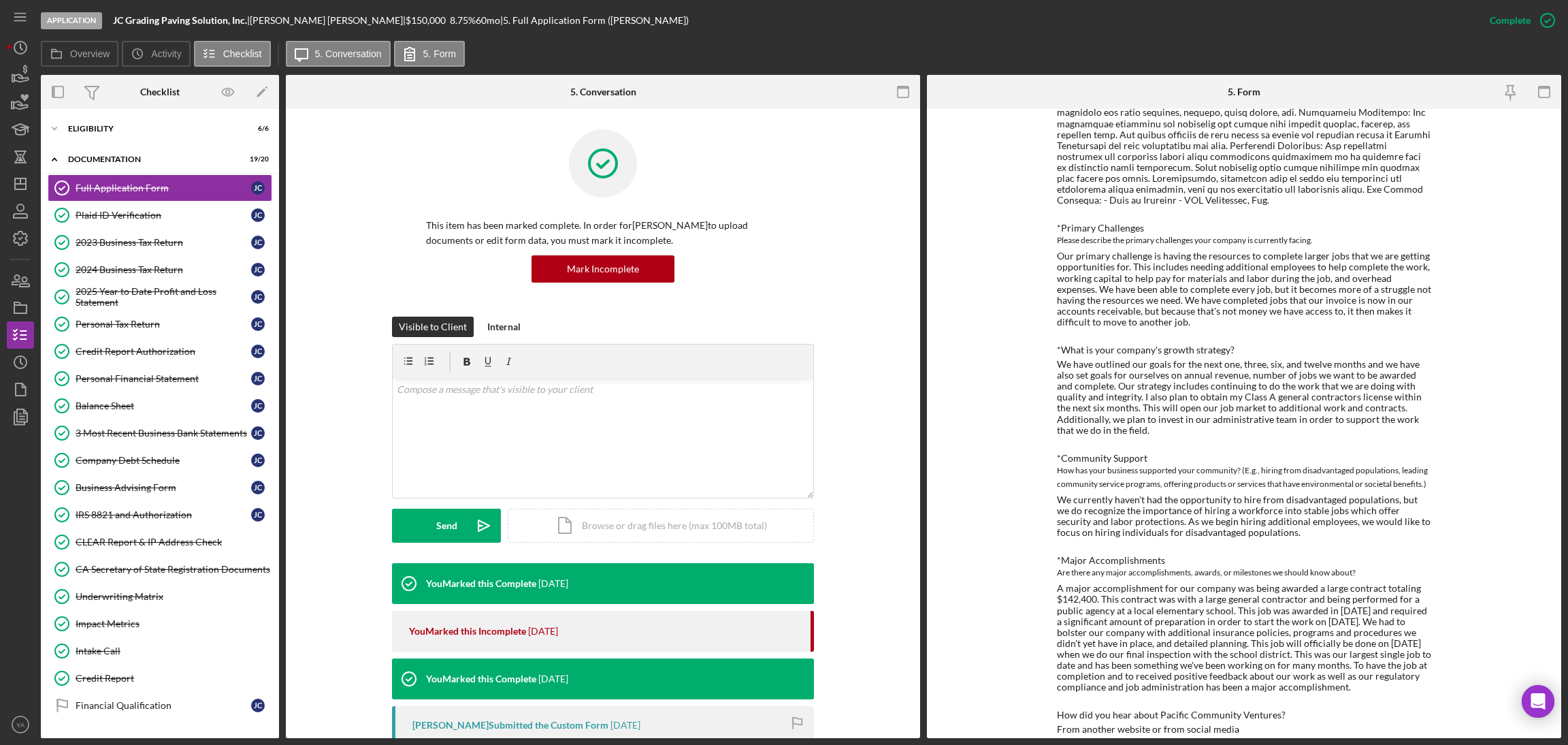
scroll to position [1179, 0]
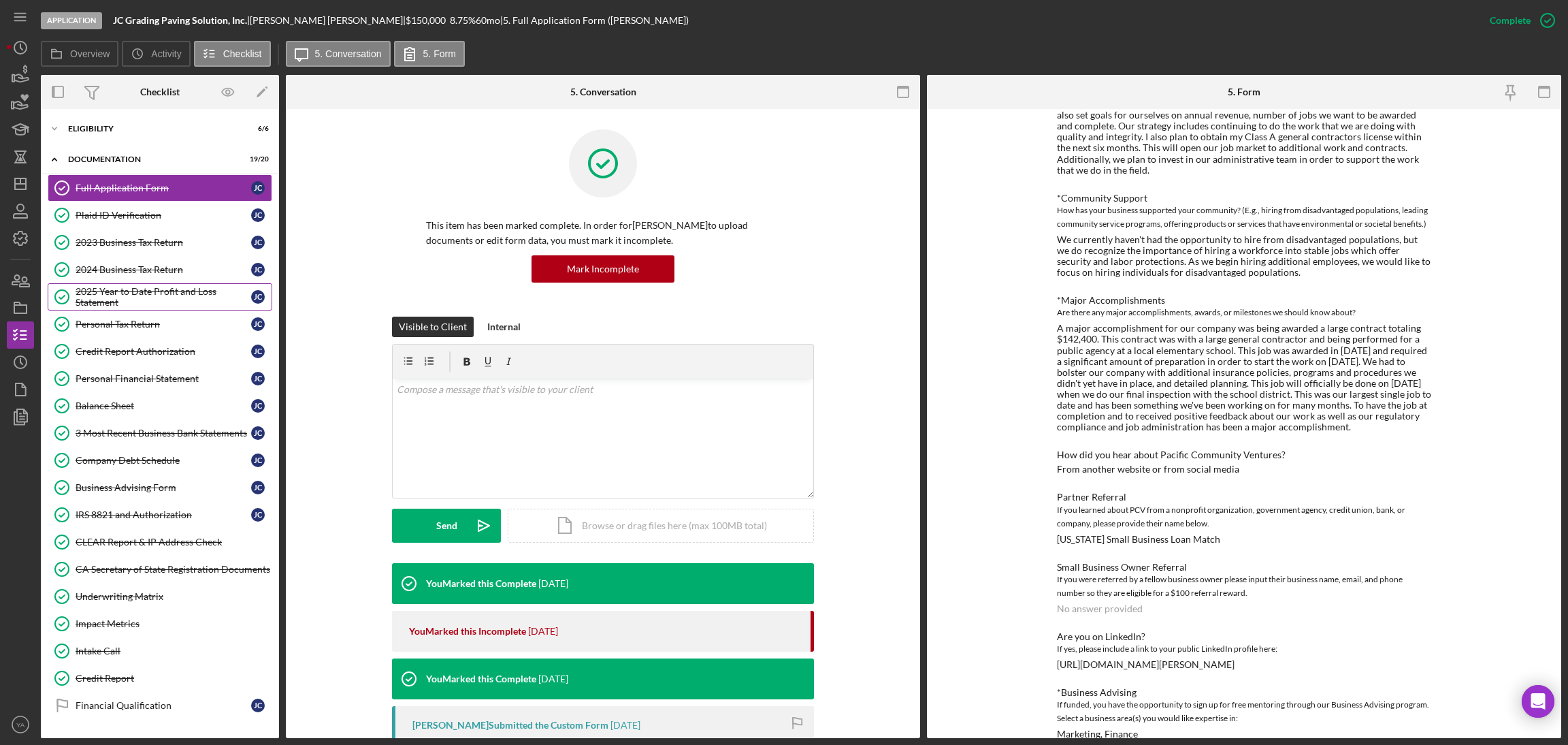
click at [122, 292] on div "2025 Year to Date Profit and Loss Statement" at bounding box center [163, 297] width 176 height 22
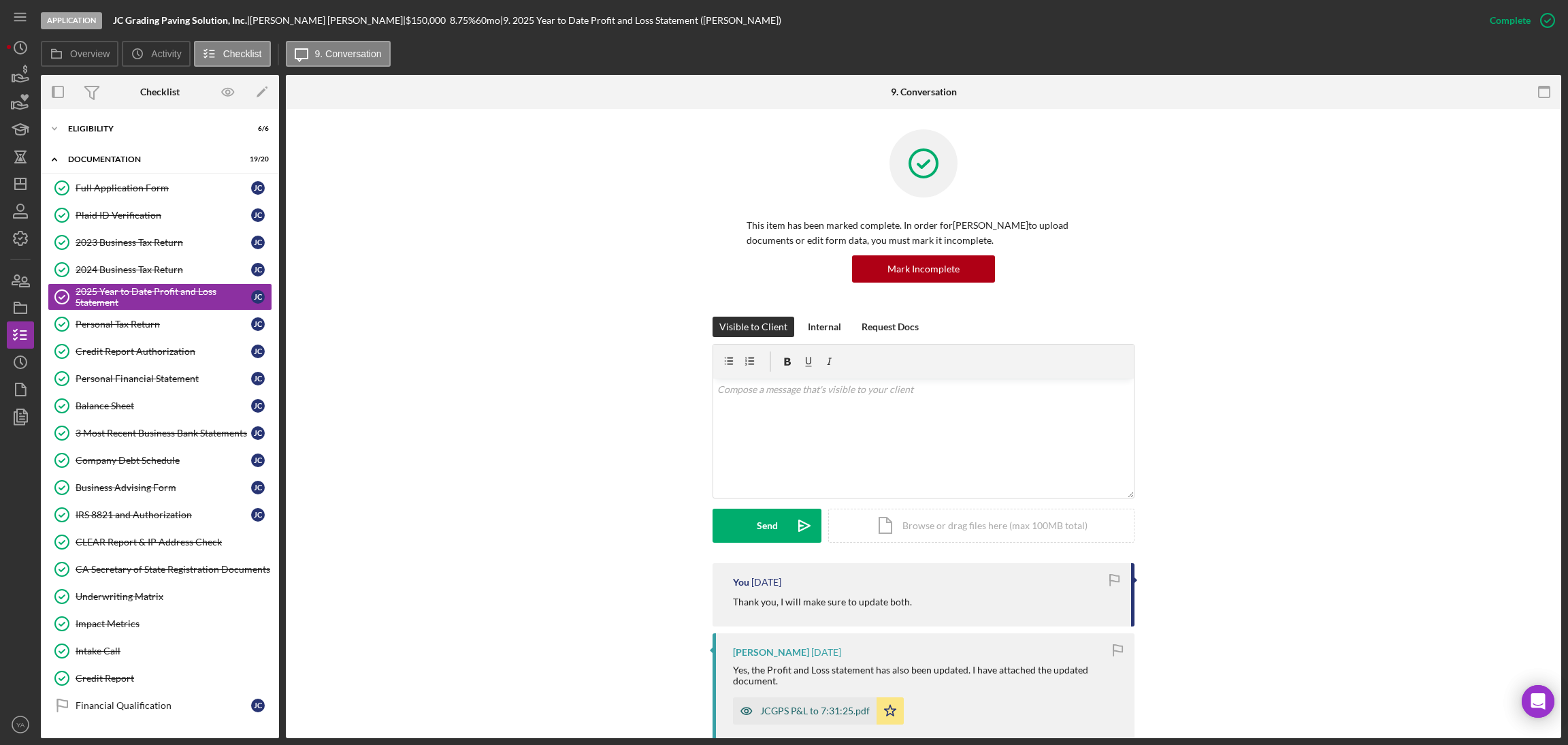
click at [812, 703] on div "JCGPS P&L to 7:31:25.pdf" at bounding box center [805, 711] width 144 height 27
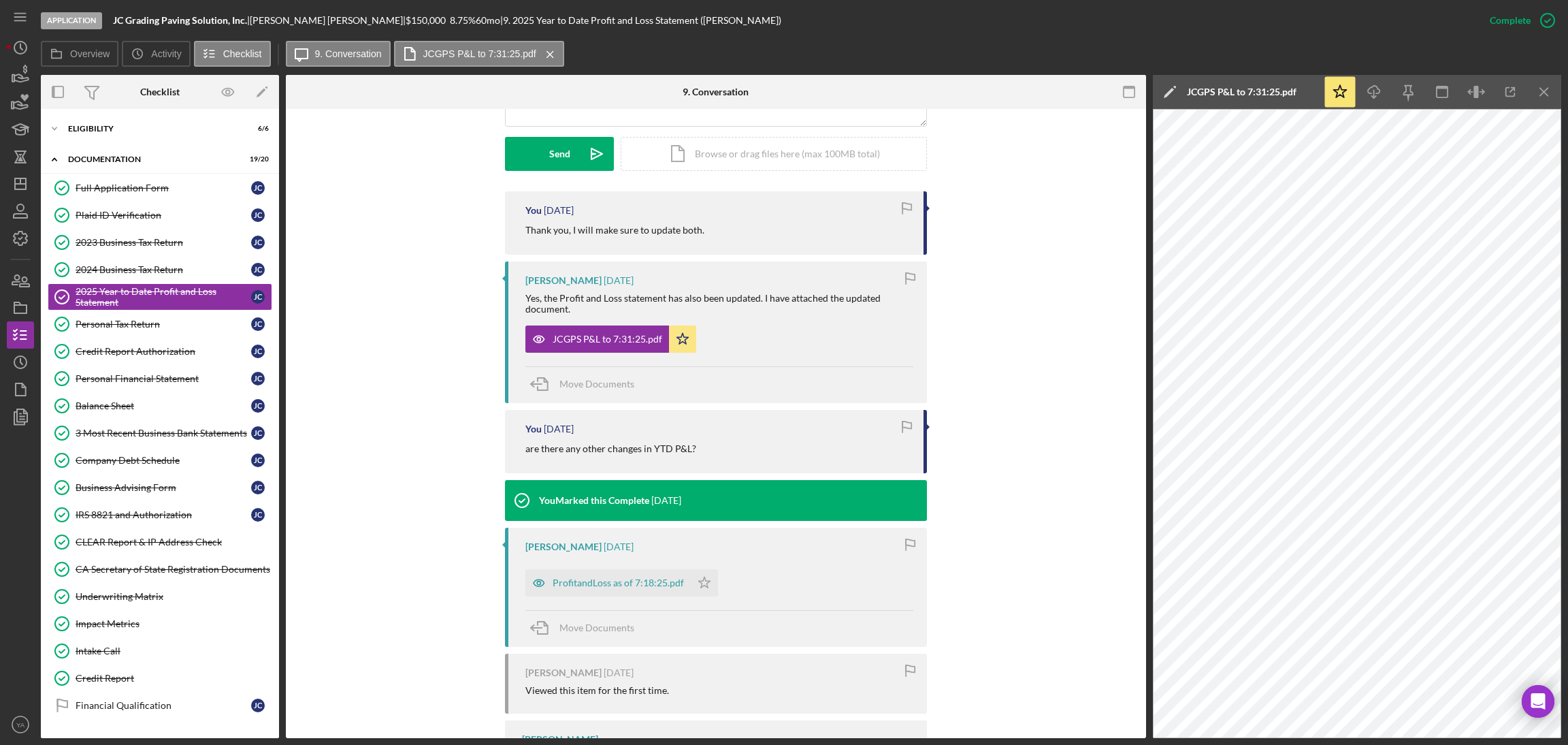
scroll to position [472, 0]
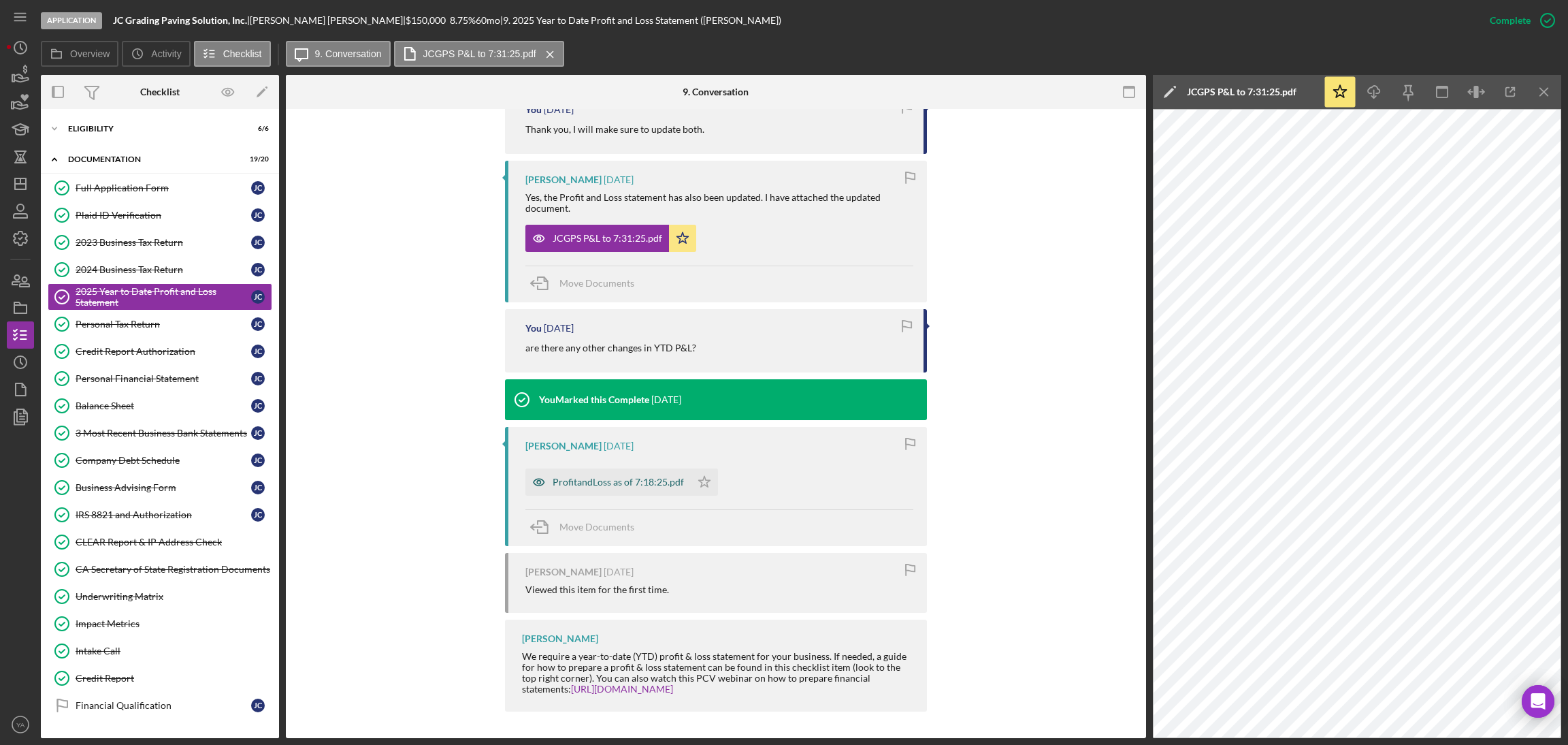
click at [631, 486] on div "ProfitandLoss as of 7:18:25.pdf" at bounding box center [618, 481] width 131 height 11
